Goal: Task Accomplishment & Management: Manage account settings

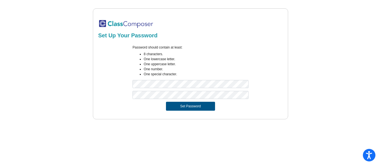
click at [191, 109] on button "Set Password" at bounding box center [190, 106] width 49 height 9
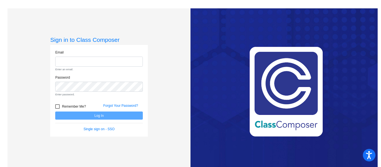
click at [62, 59] on input "email" at bounding box center [98, 62] width 87 height 10
click at [60, 64] on input "email" at bounding box center [98, 62] width 87 height 10
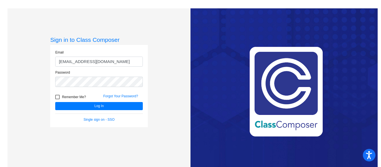
type input "[EMAIL_ADDRESS][DOMAIN_NAME]"
click at [57, 98] on div at bounding box center [57, 97] width 4 height 4
click at [57, 99] on input "Remember Me?" at bounding box center [57, 99] width 0 height 0
checkbox input "true"
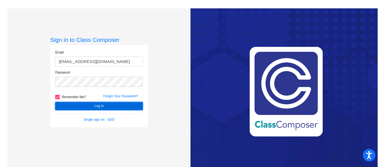
click at [104, 107] on button "Log In" at bounding box center [98, 106] width 87 height 8
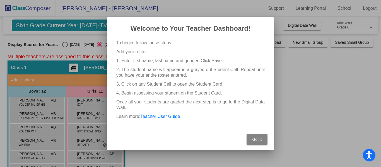
click at [256, 140] on span "Got It" at bounding box center [256, 139] width 9 height 4
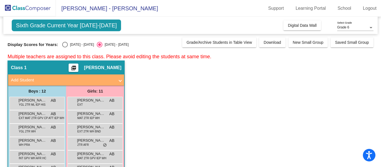
click at [72, 9] on span "[PERSON_NAME] - [PERSON_NAME]" at bounding box center [107, 8] width 102 height 9
click at [94, 8] on span "[PERSON_NAME] - [PERSON_NAME]" at bounding box center [107, 8] width 102 height 9
click at [77, 65] on mat-icon "picture_as_pdf" at bounding box center [73, 69] width 7 height 8
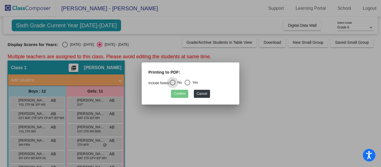
click at [189, 83] on div "Select an option" at bounding box center [187, 83] width 6 height 6
click at [187, 85] on input "Yes" at bounding box center [187, 85] width 0 height 0
radio input "true"
click at [203, 93] on button "Cancel" at bounding box center [202, 94] width 16 height 8
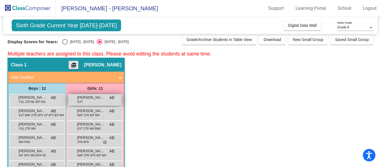
scroll to position [9, 0]
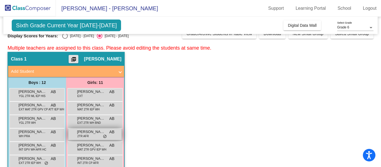
click at [92, 133] on span "[PERSON_NAME]" at bounding box center [91, 132] width 28 height 6
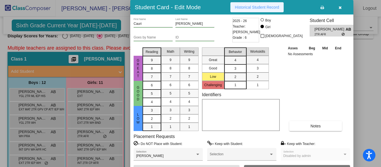
click at [253, 9] on button "Historical Student Record" at bounding box center [256, 7] width 53 height 10
click at [343, 8] on button "button" at bounding box center [340, 7] width 18 height 10
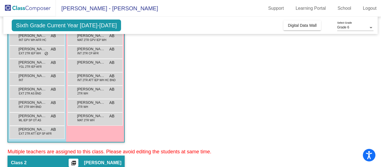
scroll to position [176, 0]
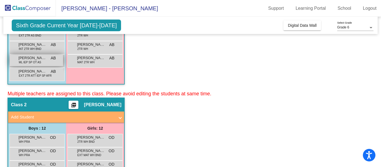
click at [43, 59] on span "[PERSON_NAME] Reach" at bounding box center [32, 58] width 28 height 6
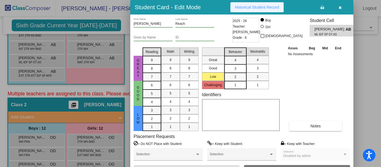
click at [252, 6] on span "Historical Student Record" at bounding box center [257, 7] width 44 height 4
click at [341, 6] on button "button" at bounding box center [340, 7] width 18 height 10
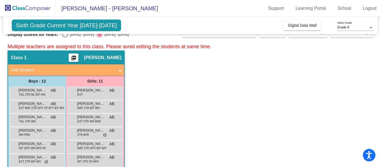
scroll to position [0, 0]
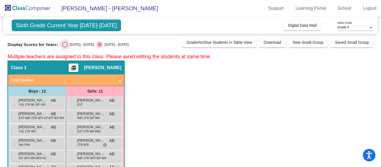
click at [63, 46] on div "Select an option" at bounding box center [65, 45] width 6 height 6
click at [65, 47] on input "[DATE] - [DATE]" at bounding box center [65, 47] width 0 height 0
radio input "true"
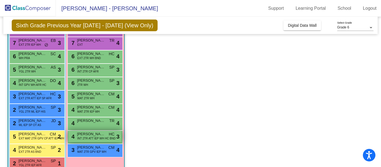
scroll to position [90, 0]
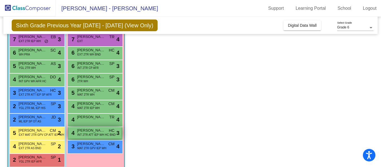
click at [98, 133] on span "INT 2TR ATT IEP WH HC BND" at bounding box center [96, 135] width 38 height 4
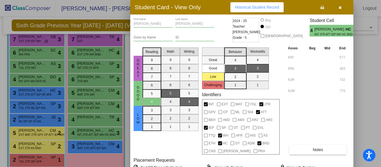
click at [344, 6] on button "button" at bounding box center [340, 7] width 18 height 10
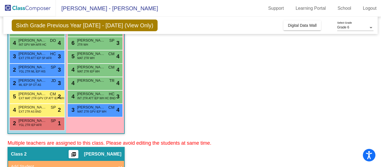
scroll to position [127, 0]
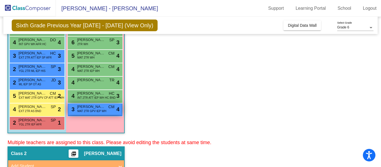
click at [81, 111] on span "MAT 2TR GPV IEP WH" at bounding box center [91, 111] width 29 height 4
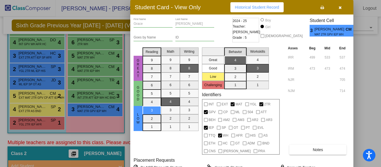
click at [341, 8] on button "button" at bounding box center [340, 7] width 18 height 10
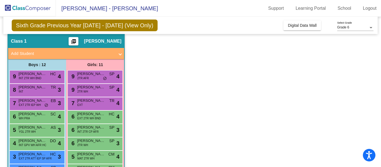
scroll to position [27, 0]
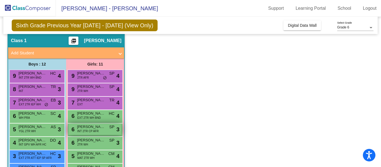
click at [99, 132] on div "6 [PERSON_NAME] INT 2TR CP AFR SP lock do_not_disturb_alt 3" at bounding box center [94, 128] width 53 height 11
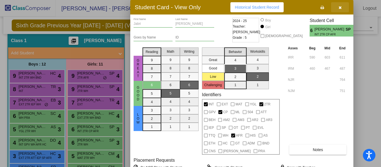
click at [341, 8] on icon "button" at bounding box center [339, 8] width 3 height 4
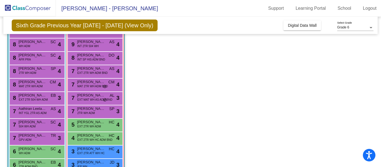
scroll to position [712, 0]
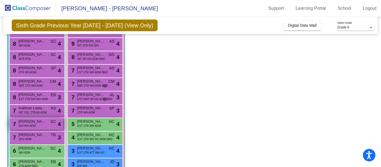
click at [32, 127] on span "504 WH ADM" at bounding box center [27, 126] width 17 height 4
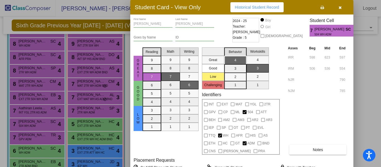
click at [340, 9] on icon "button" at bounding box center [339, 8] width 3 height 4
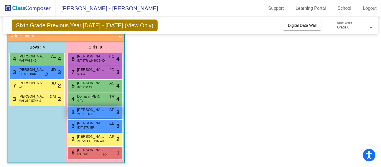
scroll to position [1097, 0]
